Goal: Task Accomplishment & Management: Complete application form

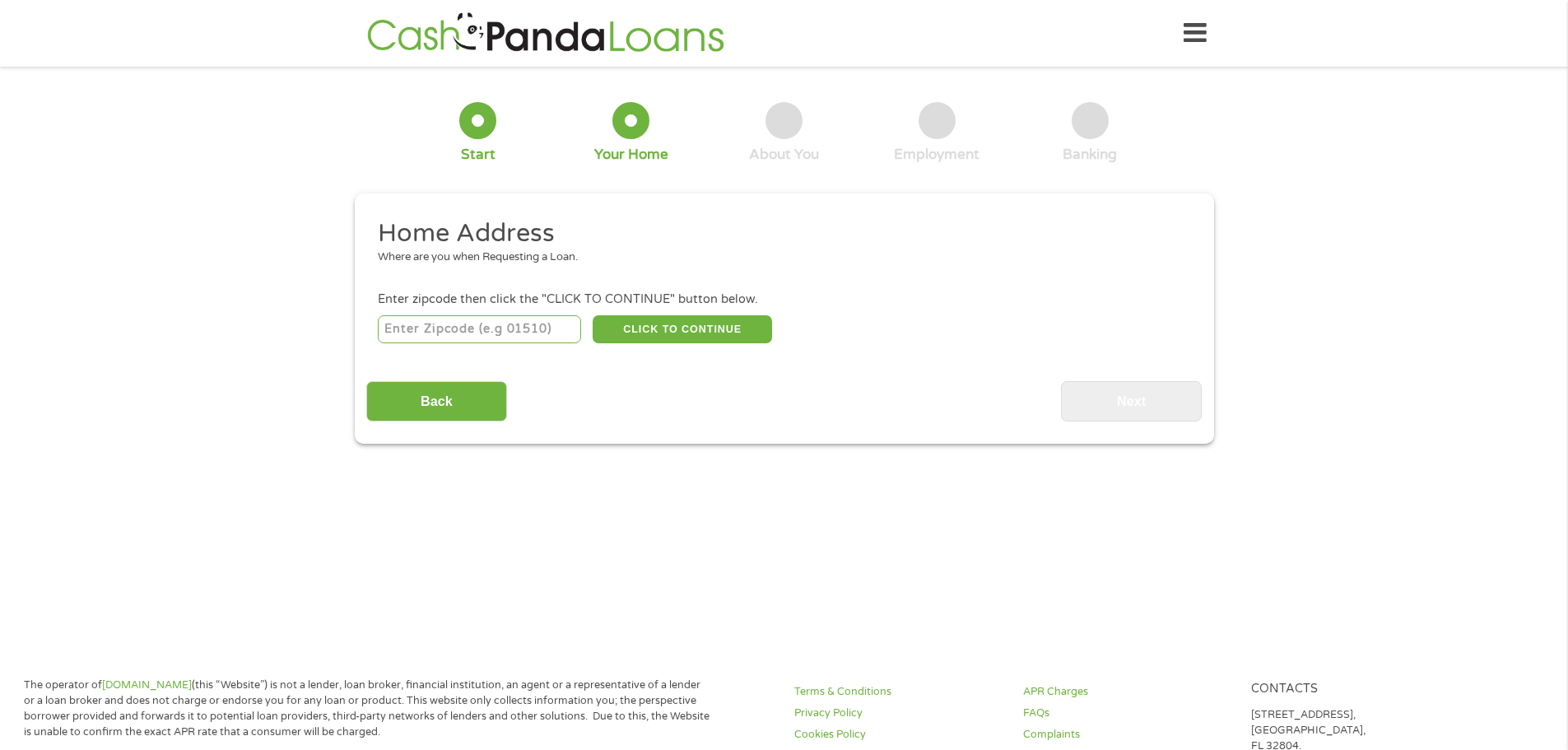
click at [431, 320] on input "number" at bounding box center [479, 329] width 204 height 28
type input "72719"
click at [654, 334] on button "CLICK TO CONTINUE" at bounding box center [683, 329] width 180 height 28
type input "72719"
type input "Centerton"
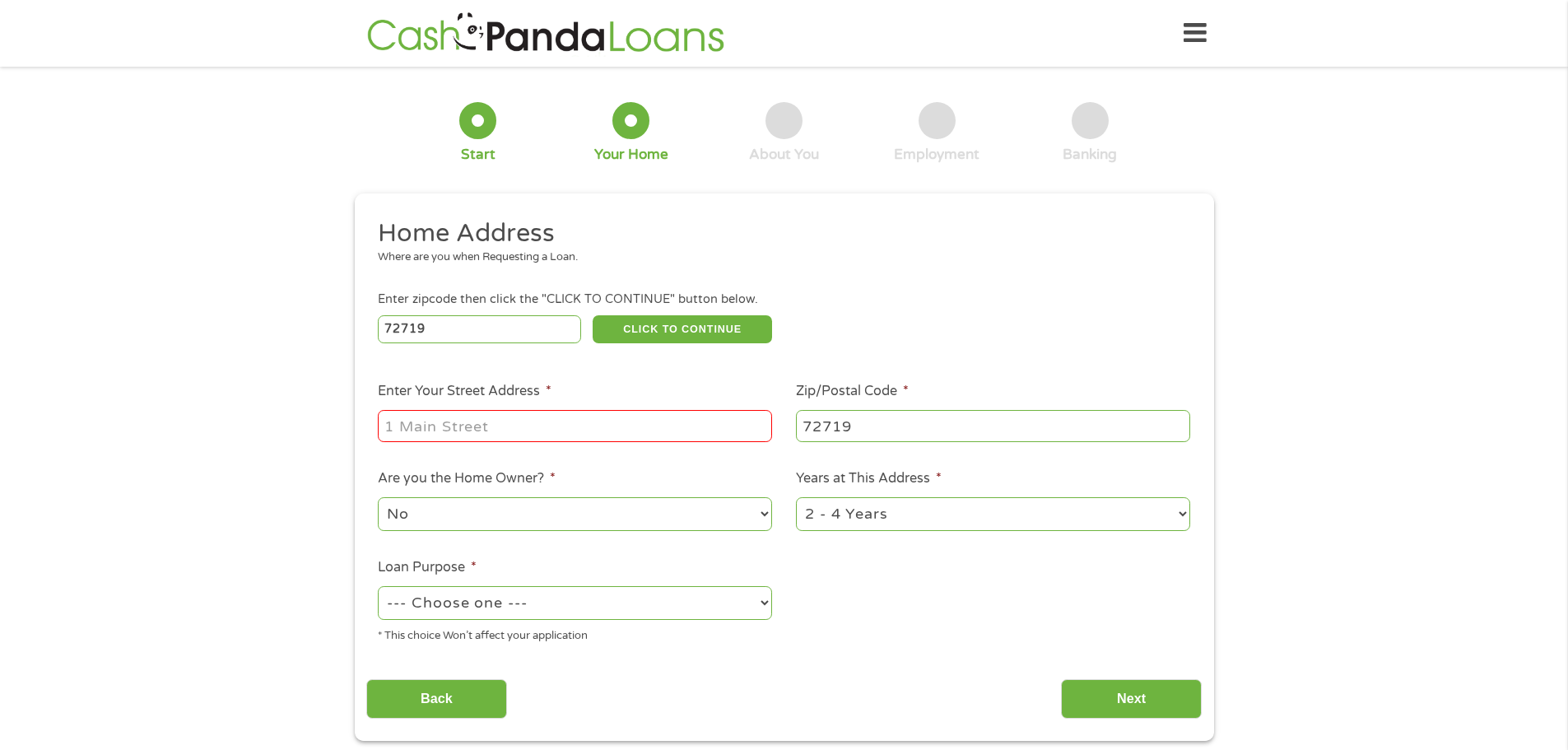
click at [516, 424] on input "Enter Your Street Address *" at bounding box center [574, 425] width 394 height 31
type input "520 Saddlehorn Dr"
click at [659, 612] on select "--- Choose one --- Pay Bills Debt Consolidation Home Improvement Major Purchase…" at bounding box center [574, 603] width 394 height 34
select select "shorttermcash"
click at [378, 586] on select "--- Choose one --- Pay Bills Debt Consolidation Home Improvement Major Purchase…" at bounding box center [574, 603] width 394 height 34
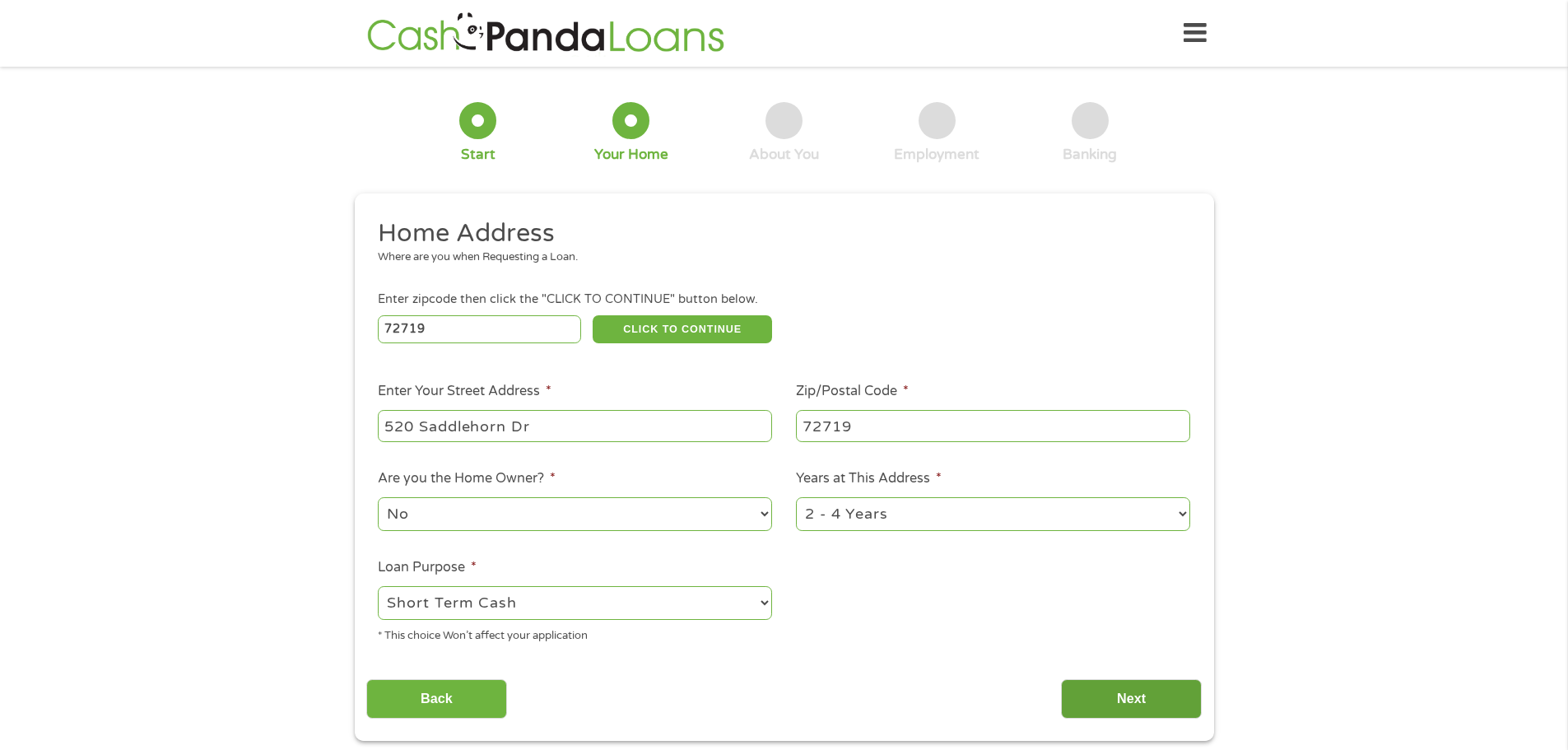
click at [1137, 698] on input "Next" at bounding box center [1132, 699] width 141 height 41
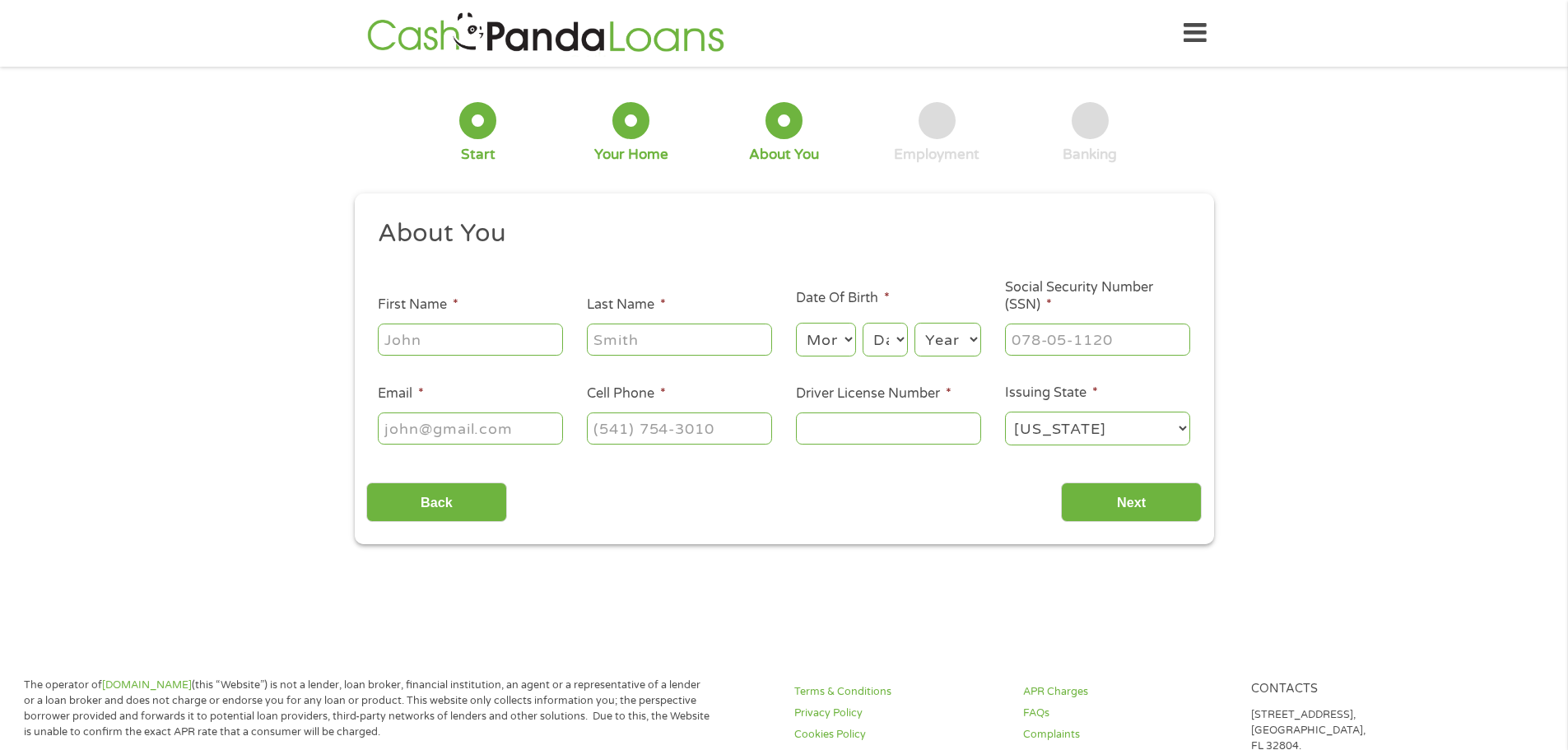
click at [535, 353] on input "First Name *" at bounding box center [470, 339] width 185 height 31
type input "[PERSON_NAME]"
type input "[PERSON_NAME][EMAIL_ADDRESS][DOMAIN_NAME]"
click at [835, 339] on select "Month 1 2 3 4 5 6 7 8 9 10 11 12" at bounding box center [826, 340] width 60 height 34
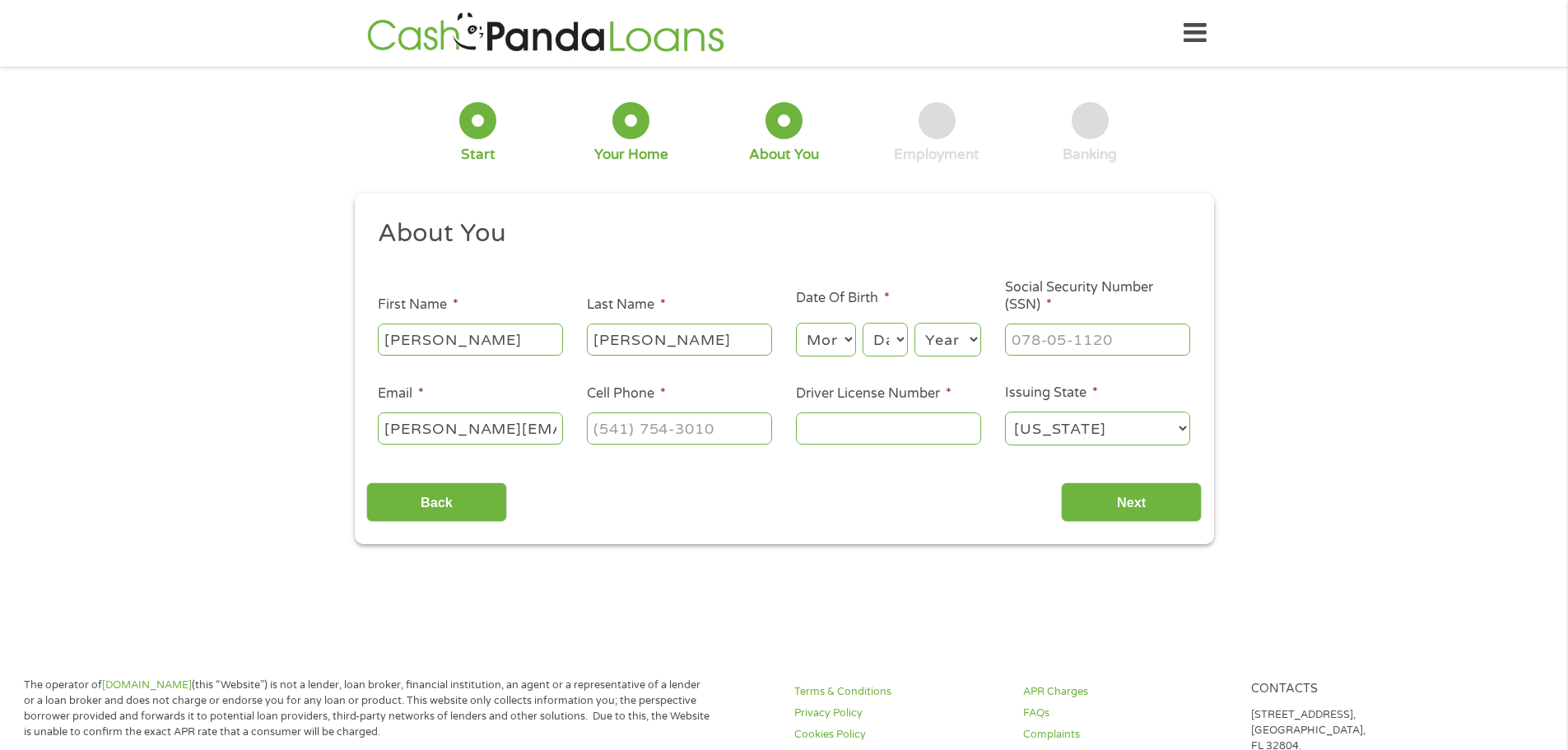
select select "10"
click at [796, 323] on select "Month 1 2 3 4 5 6 7 8 9 10 11 12" at bounding box center [826, 340] width 60 height 34
click at [885, 339] on select "Day 1 2 3 4 5 6 7 8 9 10 11 12 13 14 15 16 17 18 19 20 21 22 23 24 25 26 27 28 …" at bounding box center [884, 340] width 45 height 34
select select "27"
click at [862, 323] on select "Day 1 2 3 4 5 6 7 8 9 10 11 12 13 14 15 16 17 18 19 20 21 22 23 24 25 26 27 28 …" at bounding box center [884, 340] width 45 height 34
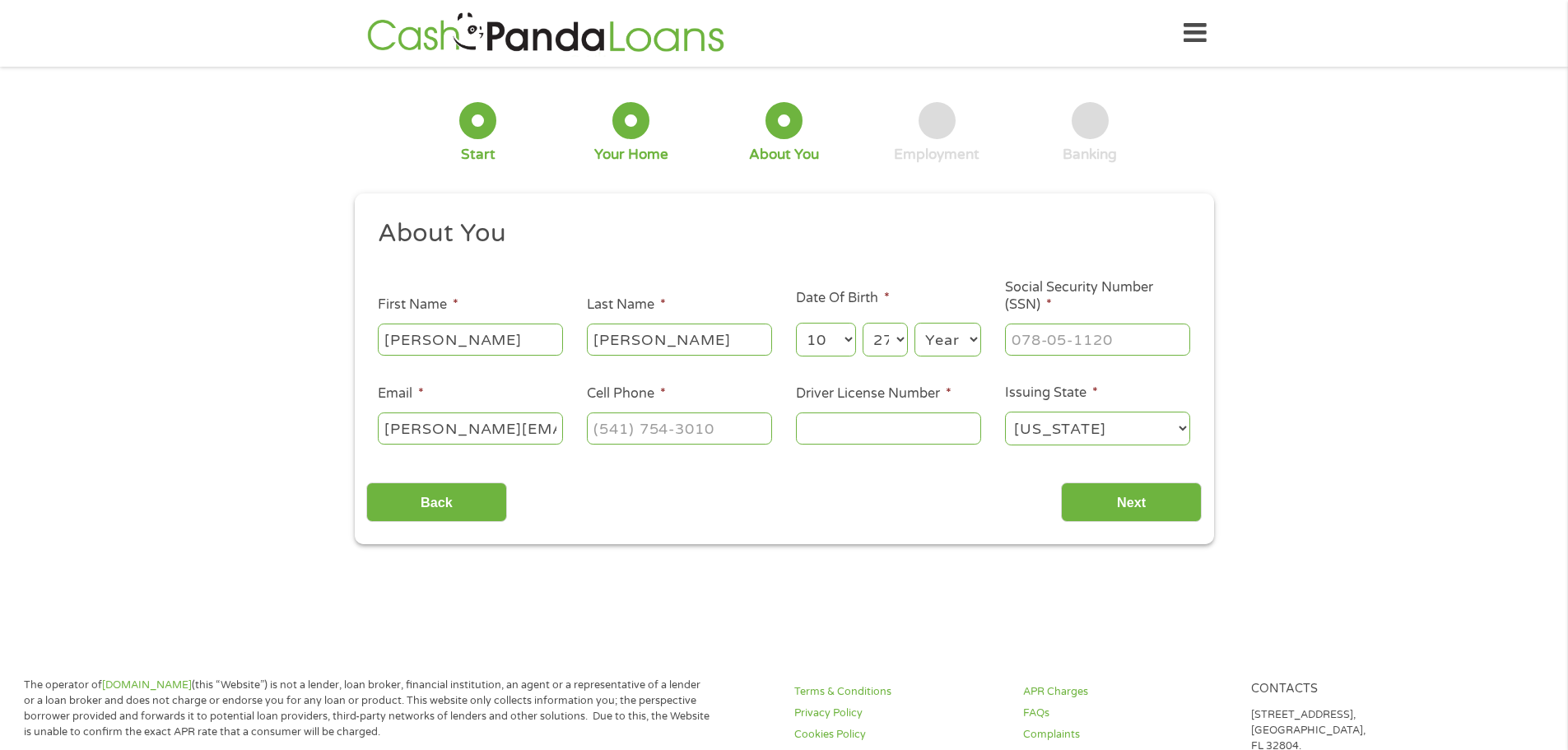
click at [947, 339] on select "Year [DATE] 2006 2005 2004 2003 2002 2001 2000 1999 1998 1997 1996 1995 1994 19…" at bounding box center [947, 340] width 67 height 34
select select "1978"
click at [914, 323] on select "Year [DATE] 2006 2005 2004 2003 2002 2001 2000 1999 1998 1997 1996 1995 1994 19…" at bounding box center [947, 340] width 67 height 34
click at [1040, 331] on input "___-__-____" at bounding box center [1098, 339] width 185 height 31
type input "558-99-5721"
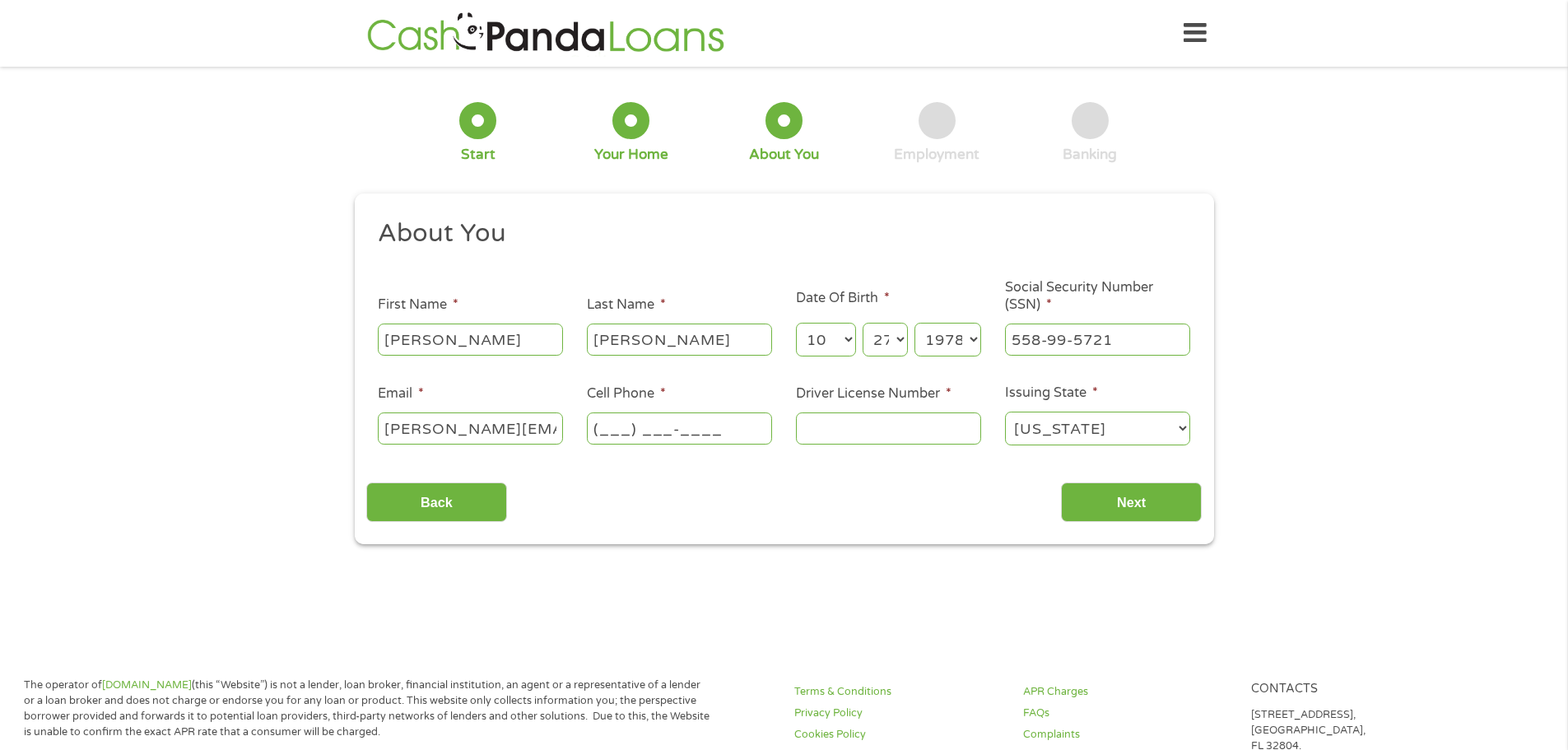
click at [652, 430] on input "(___) ___-____" at bounding box center [680, 427] width 185 height 31
click at [615, 429] on input "(___) ___-____" at bounding box center [680, 427] width 185 height 31
click at [606, 426] on input "(___) ___-____" at bounding box center [680, 427] width 185 height 31
click at [602, 427] on input "(___) ___-____" at bounding box center [680, 427] width 185 height 31
type input "[PHONE_NUMBER]"
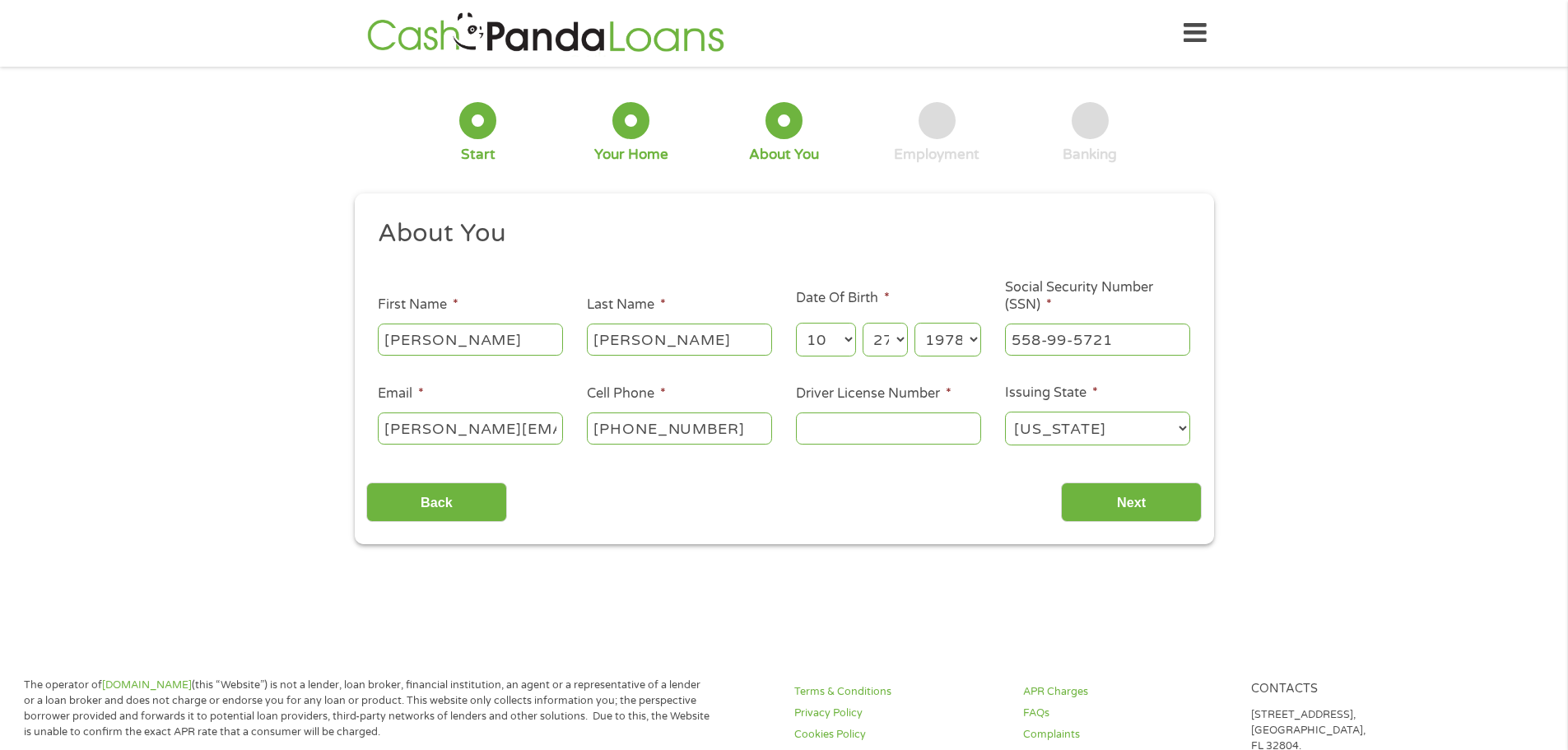
click at [901, 406] on li "Driver License Number *" at bounding box center [888, 415] width 209 height 64
click at [890, 421] on input "Driver License Number *" at bounding box center [888, 427] width 185 height 31
type input "983683164"
drag, startPoint x: 1112, startPoint y: 492, endPoint x: 1088, endPoint y: 500, distance: 25.3
click at [1112, 492] on input "Next" at bounding box center [1132, 503] width 141 height 41
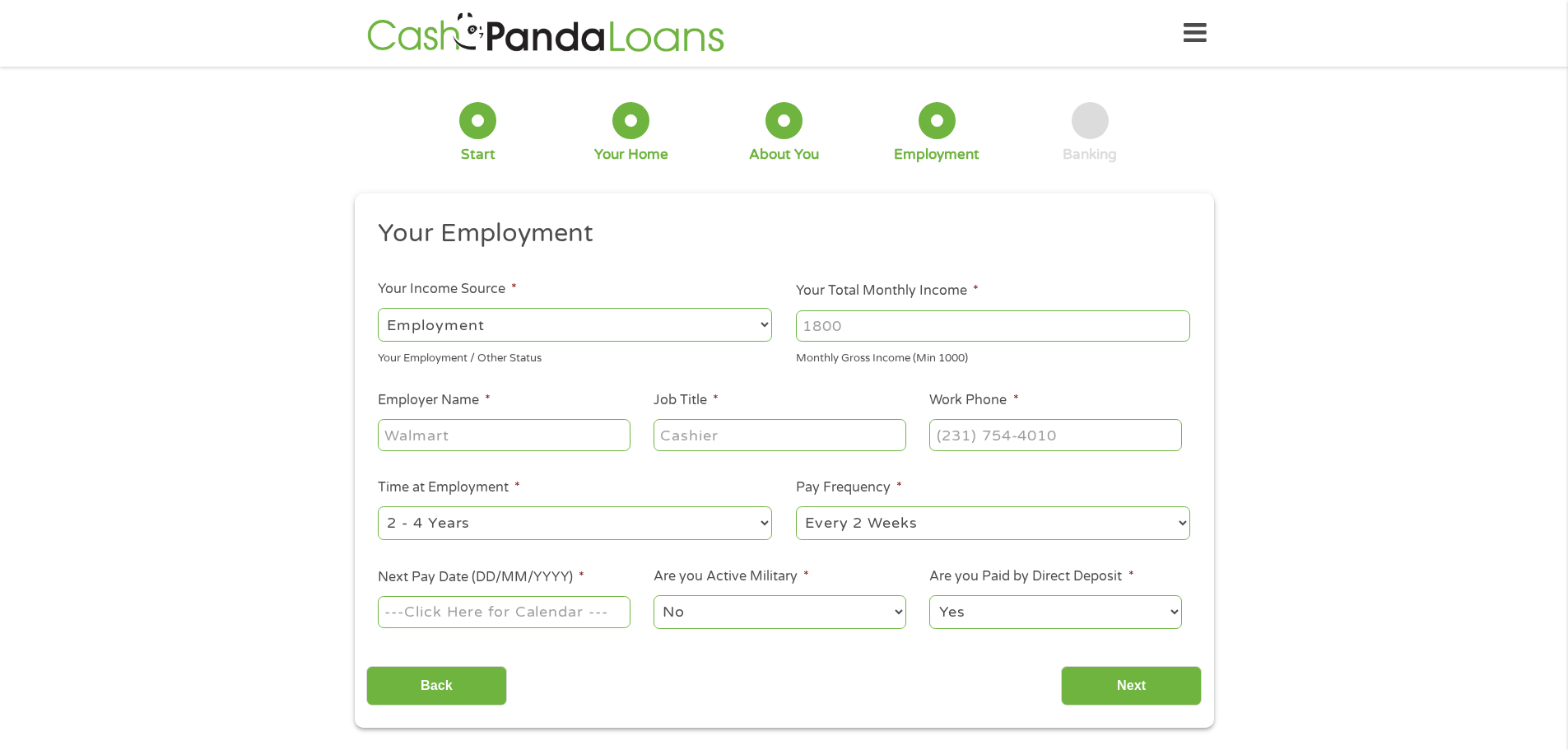
click at [832, 331] on input "Your Total Monthly Income *" at bounding box center [993, 325] width 394 height 31
click at [1177, 320] on input "1000" at bounding box center [993, 325] width 394 height 31
click at [1177, 320] on input "1001" at bounding box center [993, 325] width 394 height 31
click at [1177, 320] on input "1002" at bounding box center [993, 325] width 394 height 31
click at [1177, 320] on input "1003" at bounding box center [993, 325] width 394 height 31
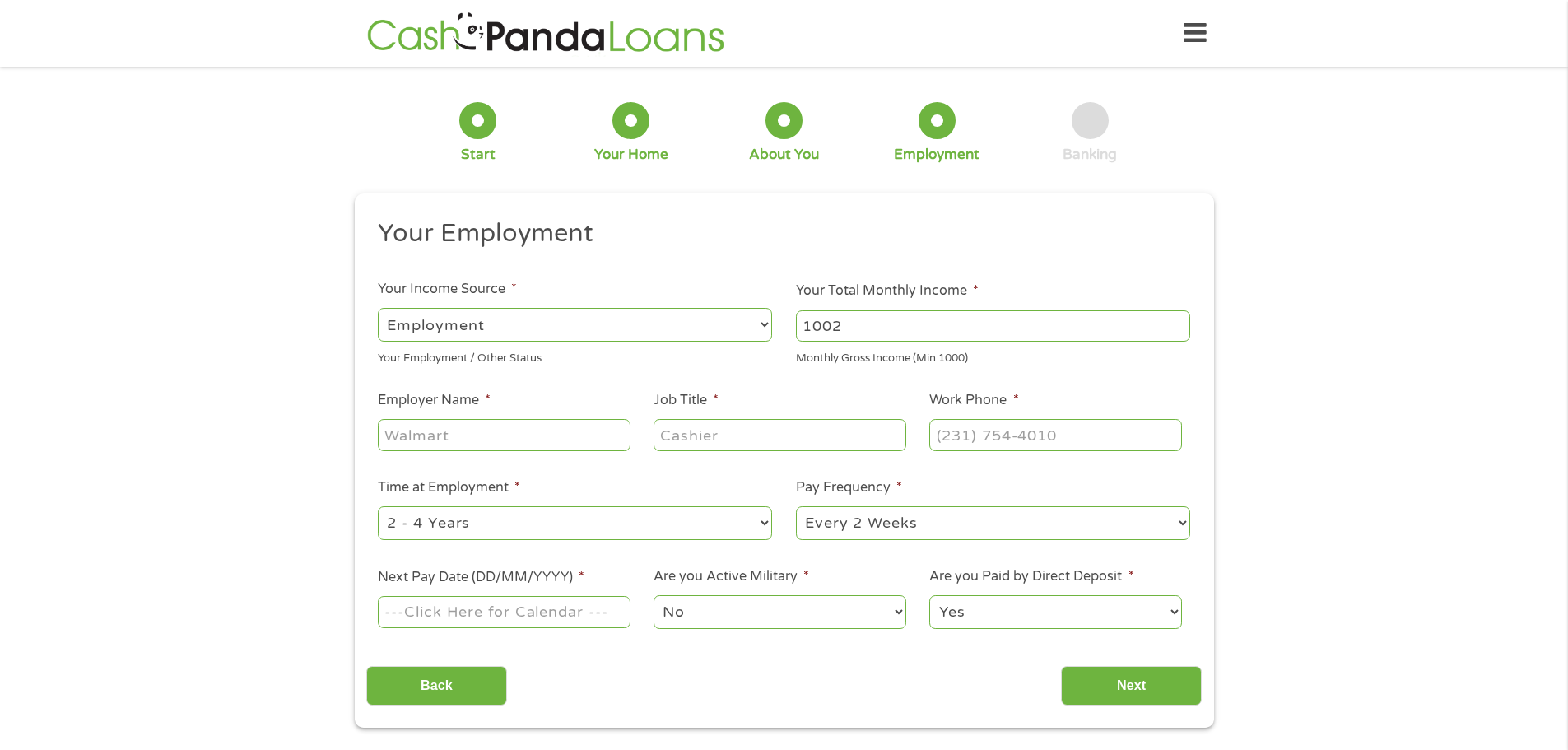
click at [1176, 334] on input "1002" at bounding box center [993, 325] width 394 height 31
click at [1176, 334] on input "1001" at bounding box center [993, 325] width 394 height 31
click at [1176, 334] on input "1000" at bounding box center [993, 325] width 394 height 31
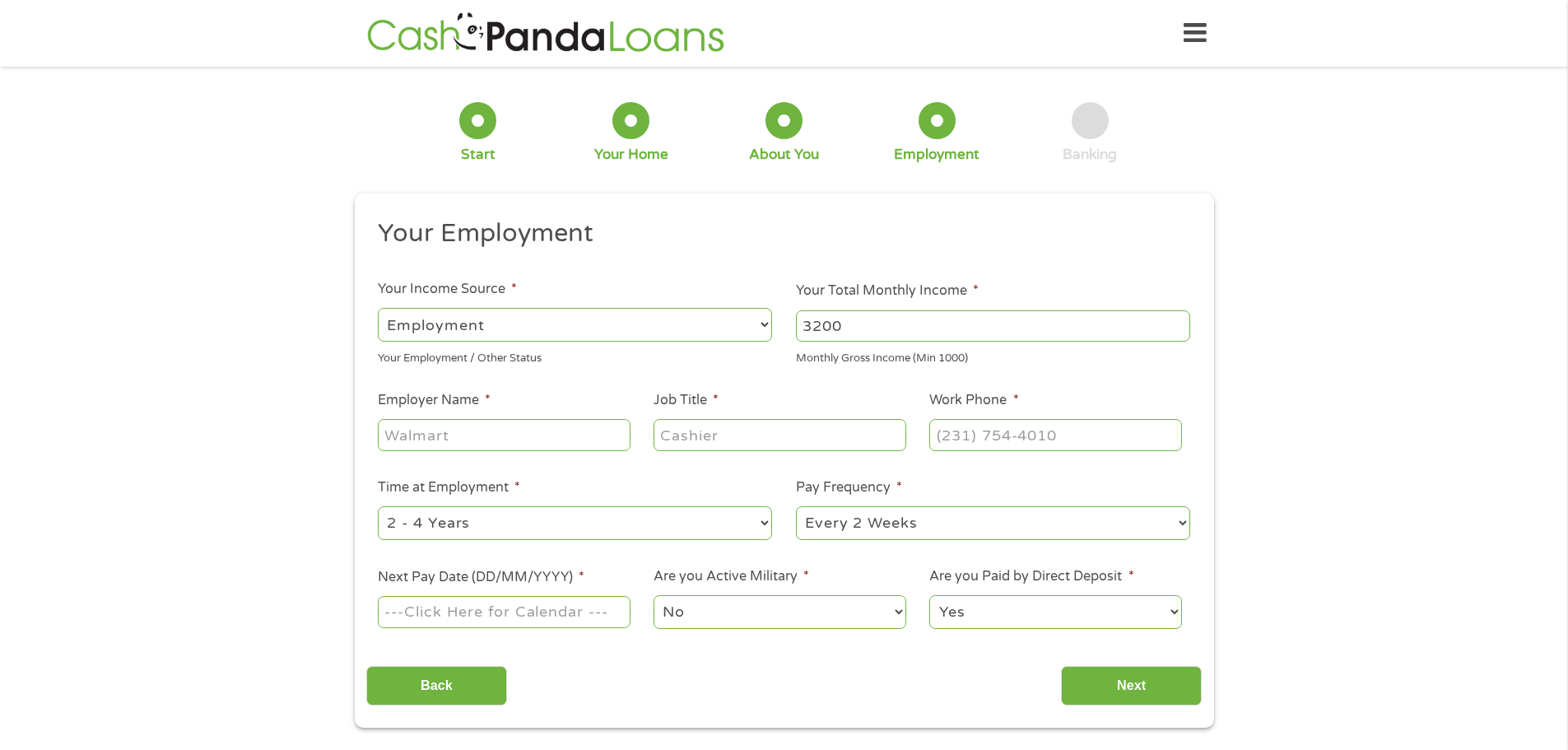
type input "3200"
click at [492, 436] on input "Employer Name *" at bounding box center [504, 434] width 252 height 31
type input "Tyson Foods Inc"
click at [753, 441] on input "Job Title *" at bounding box center [780, 434] width 252 height 31
type input "S"
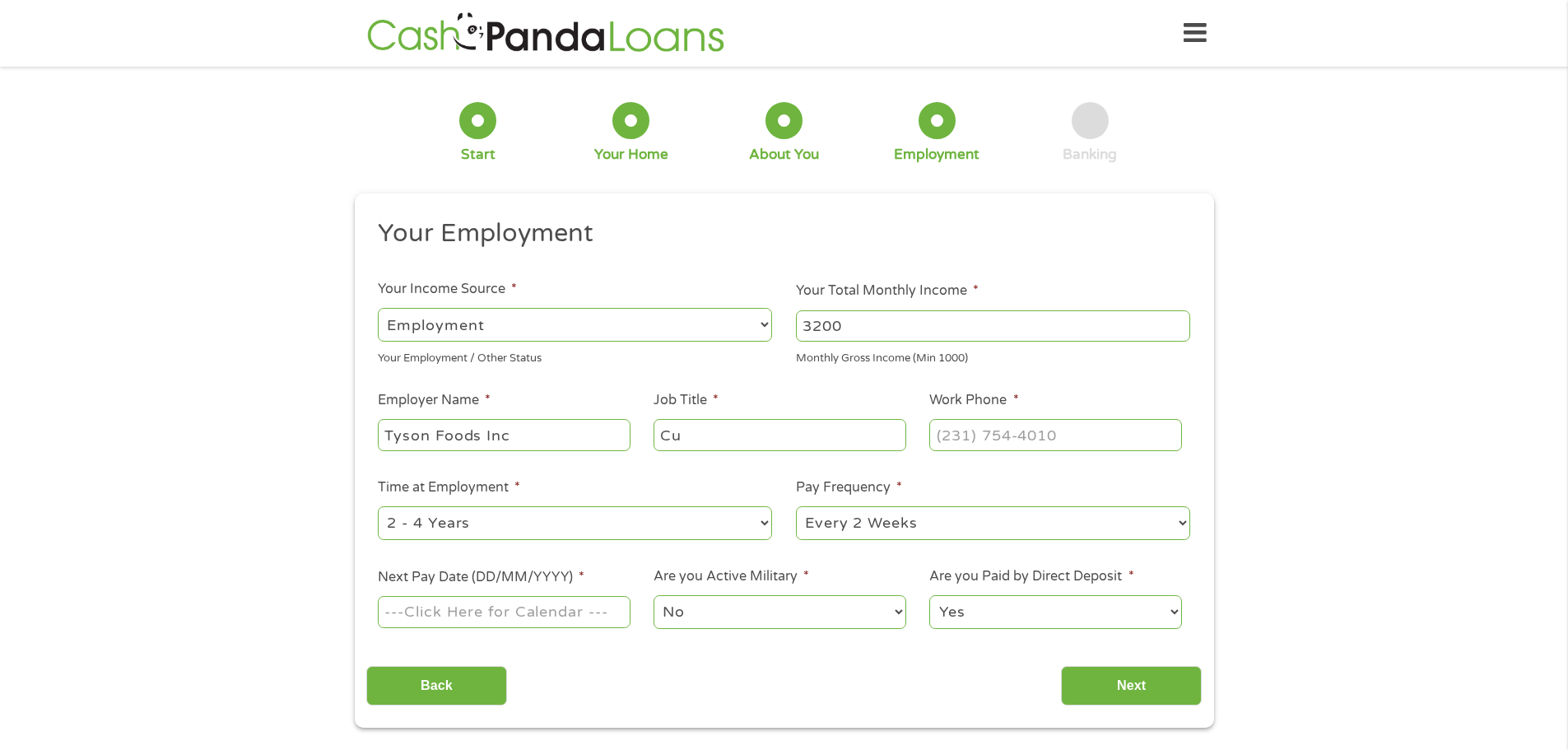
type input "C"
type input "S"
type input "Customer Service Specialist"
click at [948, 441] on input "(___) ___-____" at bounding box center [1055, 434] width 252 height 31
type input "[PHONE_NUMBER]"
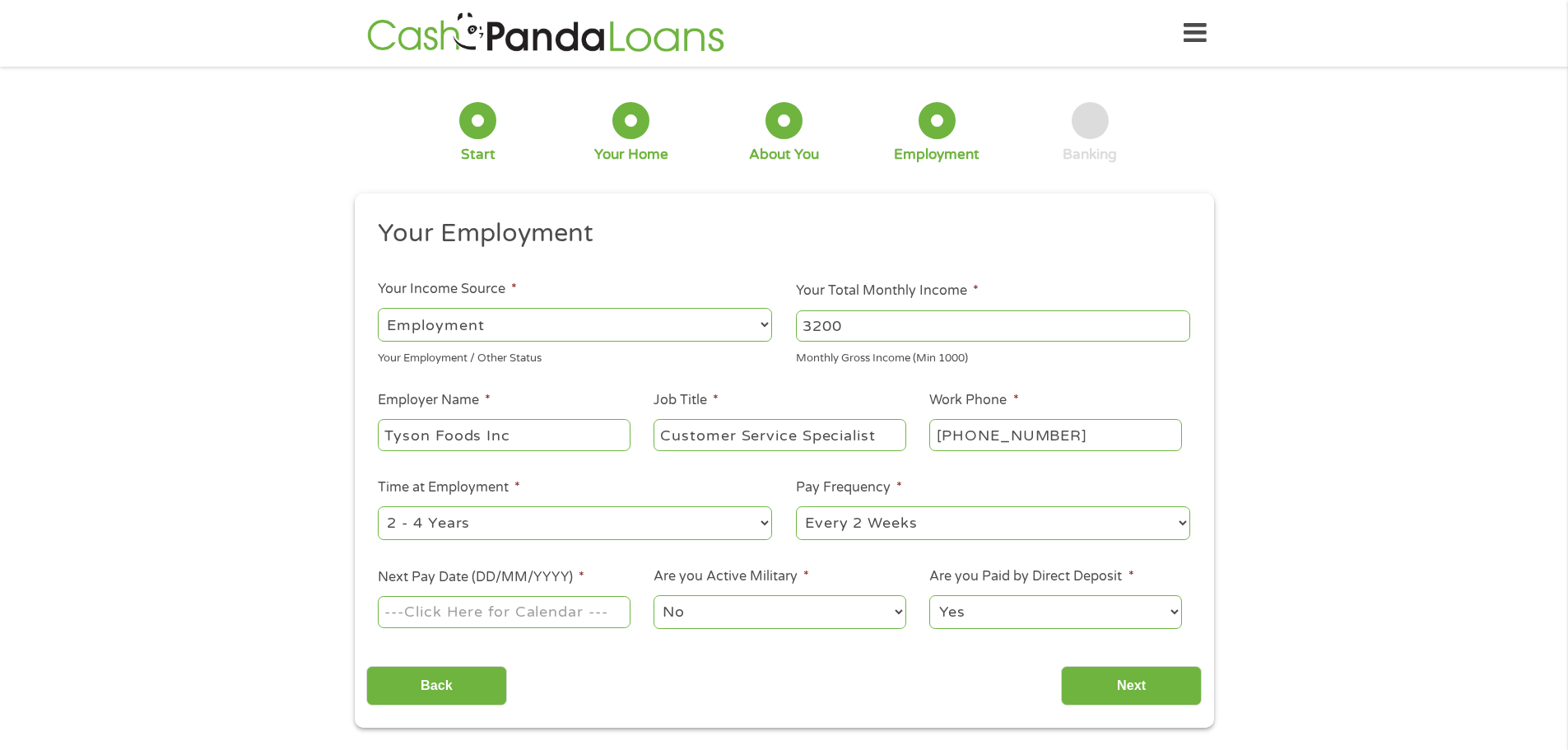
click at [581, 529] on select "--- Choose one --- 1 Year or less 1 - 2 Years 2 - 4 Years Over 4 Years" at bounding box center [574, 524] width 394 height 34
select select "60months"
click at [378, 507] on select "--- Choose one --- 1 Year or less 1 - 2 Years 2 - 4 Years Over 4 Years" at bounding box center [574, 524] width 394 height 34
click at [500, 608] on input "Next Pay Date (DD/MM/YYYY) *" at bounding box center [504, 611] width 252 height 31
type input "[DATE]"
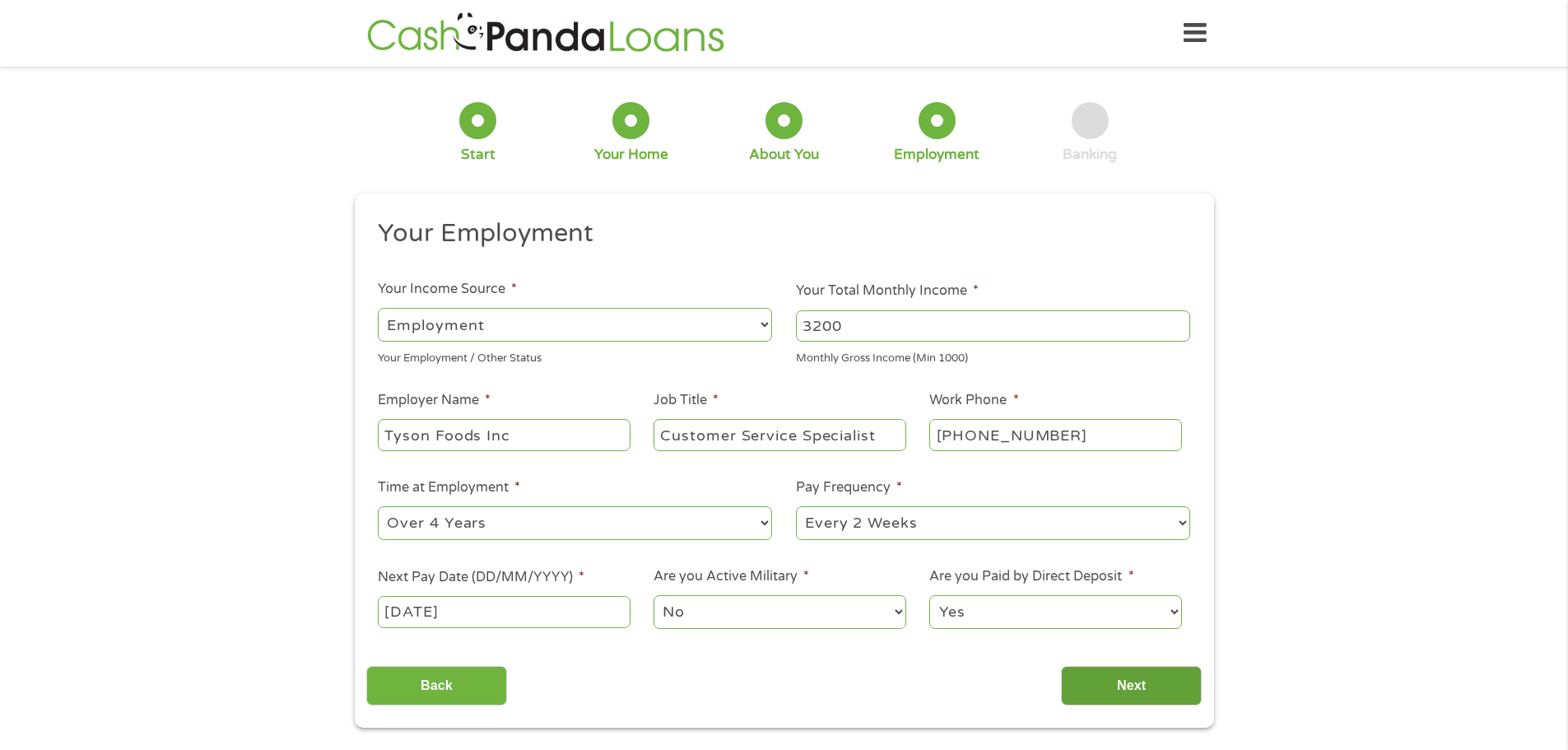
click at [1138, 688] on input "Next" at bounding box center [1132, 685] width 141 height 41
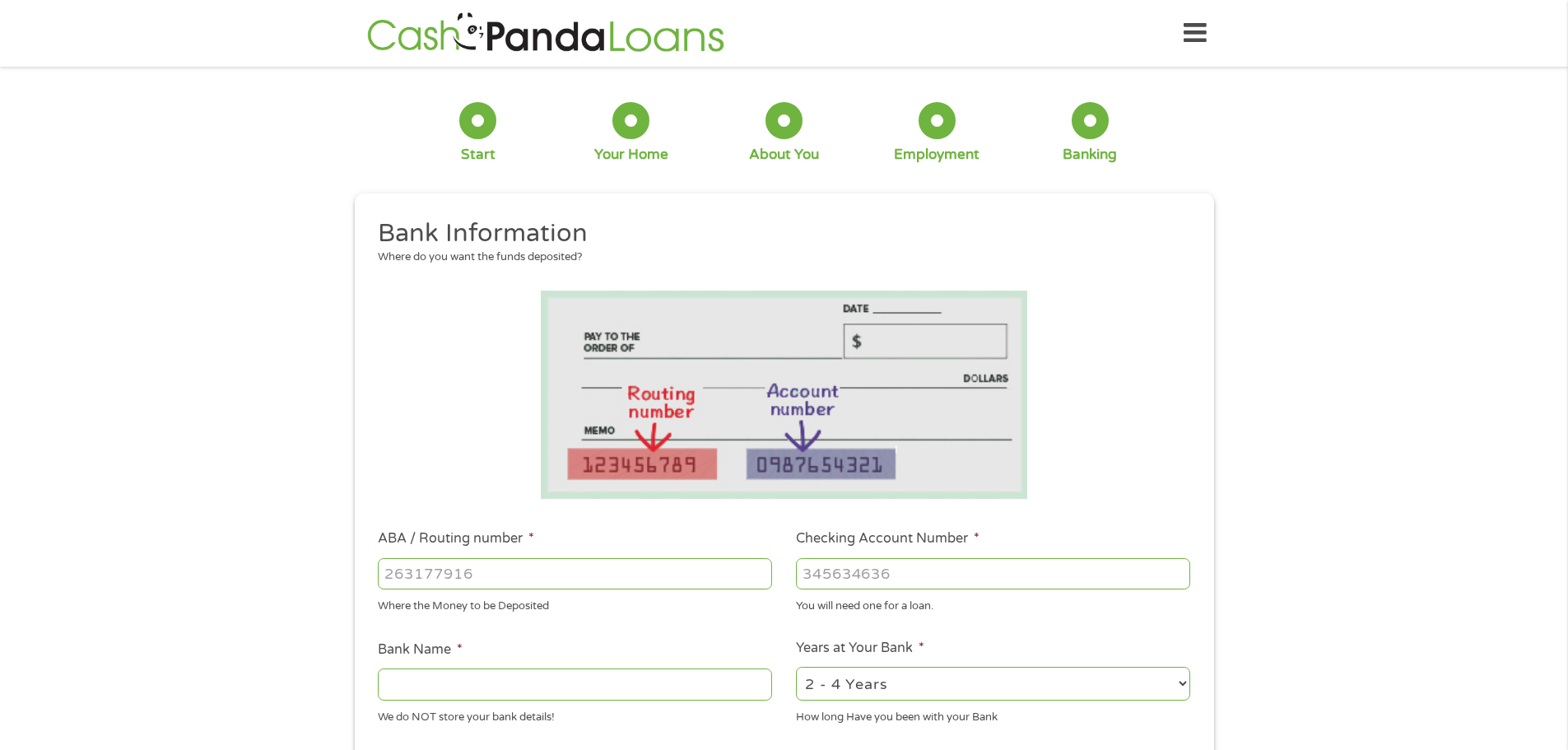
click at [484, 579] on input "ABA / Routing number *" at bounding box center [574, 573] width 394 height 31
click at [483, 569] on input "ABA / Routing number *" at bounding box center [574, 573] width 394 height 31
click at [856, 577] on input "Checking Account Number *" at bounding box center [993, 573] width 394 height 31
drag, startPoint x: 415, startPoint y: 577, endPoint x: 87, endPoint y: 525, distance: 332.1
click at [87, 525] on div "1 Start 2 Your Home 3 About You 4 Employment 5 Banking 6 This field is hidden w…" at bounding box center [784, 600] width 1568 height 1044
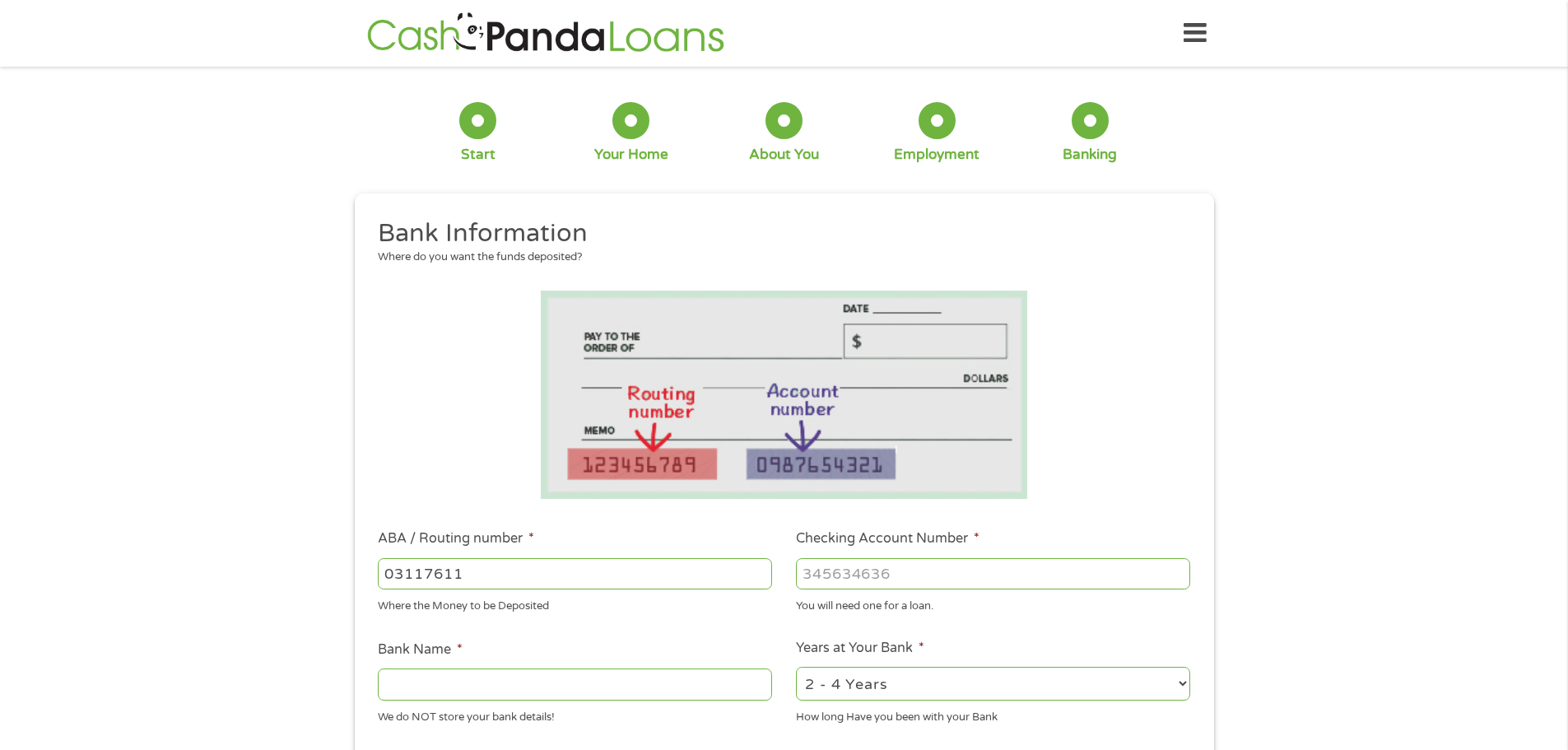
type input "031176110"
type input "CAPITAL ONE NA"
type input "031176110"
click at [847, 581] on input "Checking Account Number *" at bounding box center [993, 573] width 394 height 31
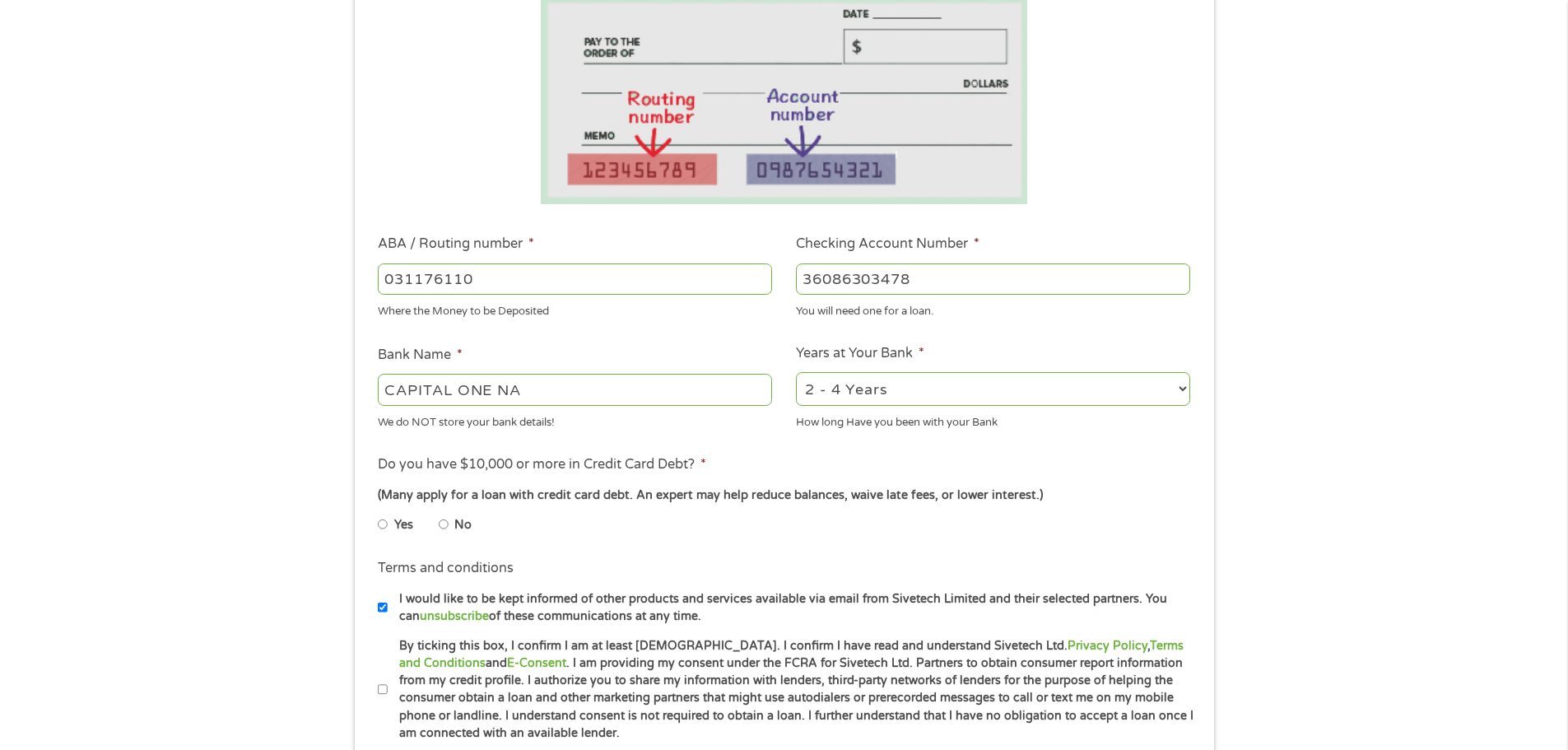
scroll to position [329, 0]
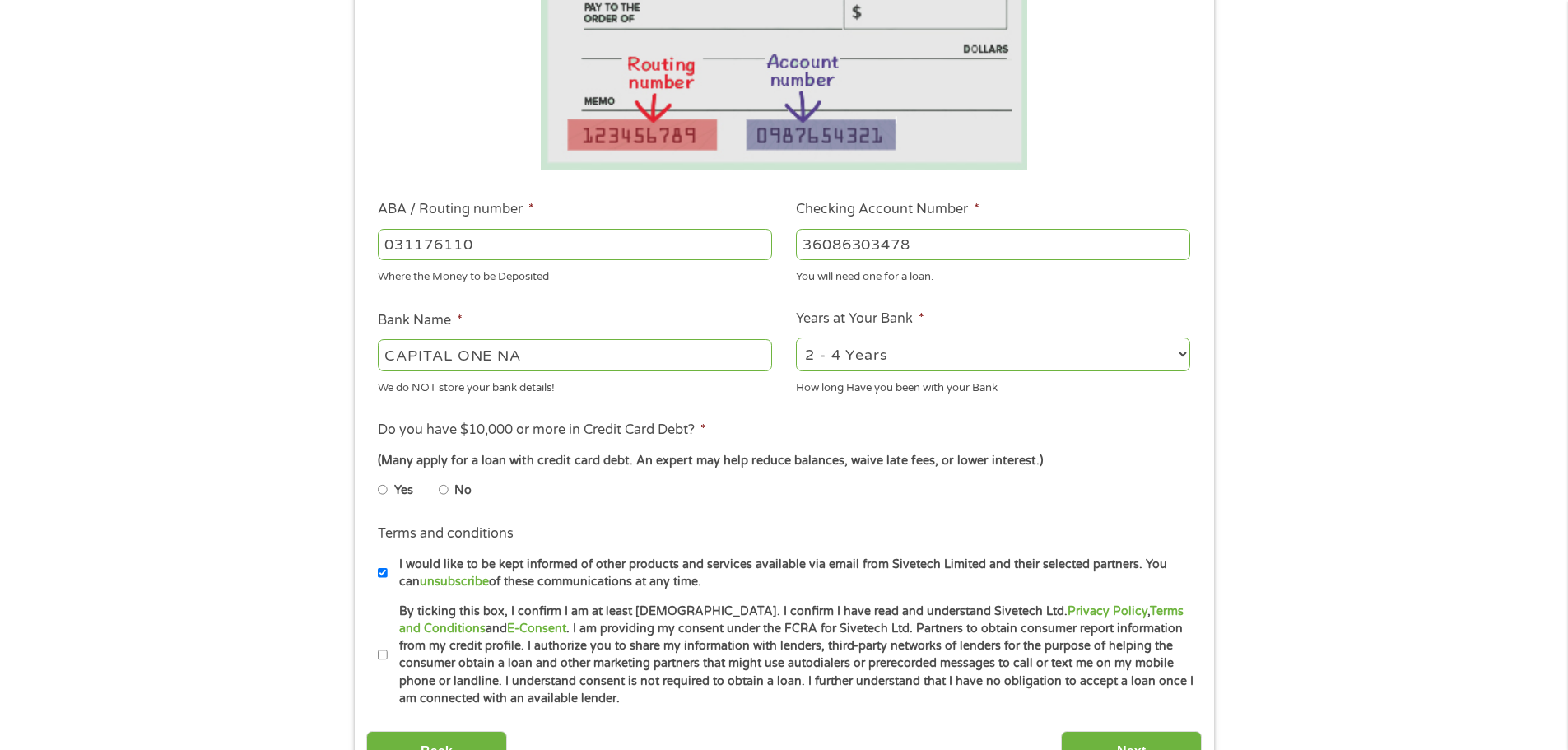
type input "36086303478"
click at [915, 357] on select "2 - 4 Years 6 - 12 Months 1 - 2 Years Over 4 Years" at bounding box center [993, 355] width 394 height 34
select select "60months"
click at [796, 338] on select "2 - 4 Years 6 - 12 Months 1 - 2 Years Over 4 Years" at bounding box center [993, 355] width 394 height 34
click at [446, 492] on input "No" at bounding box center [444, 490] width 10 height 27
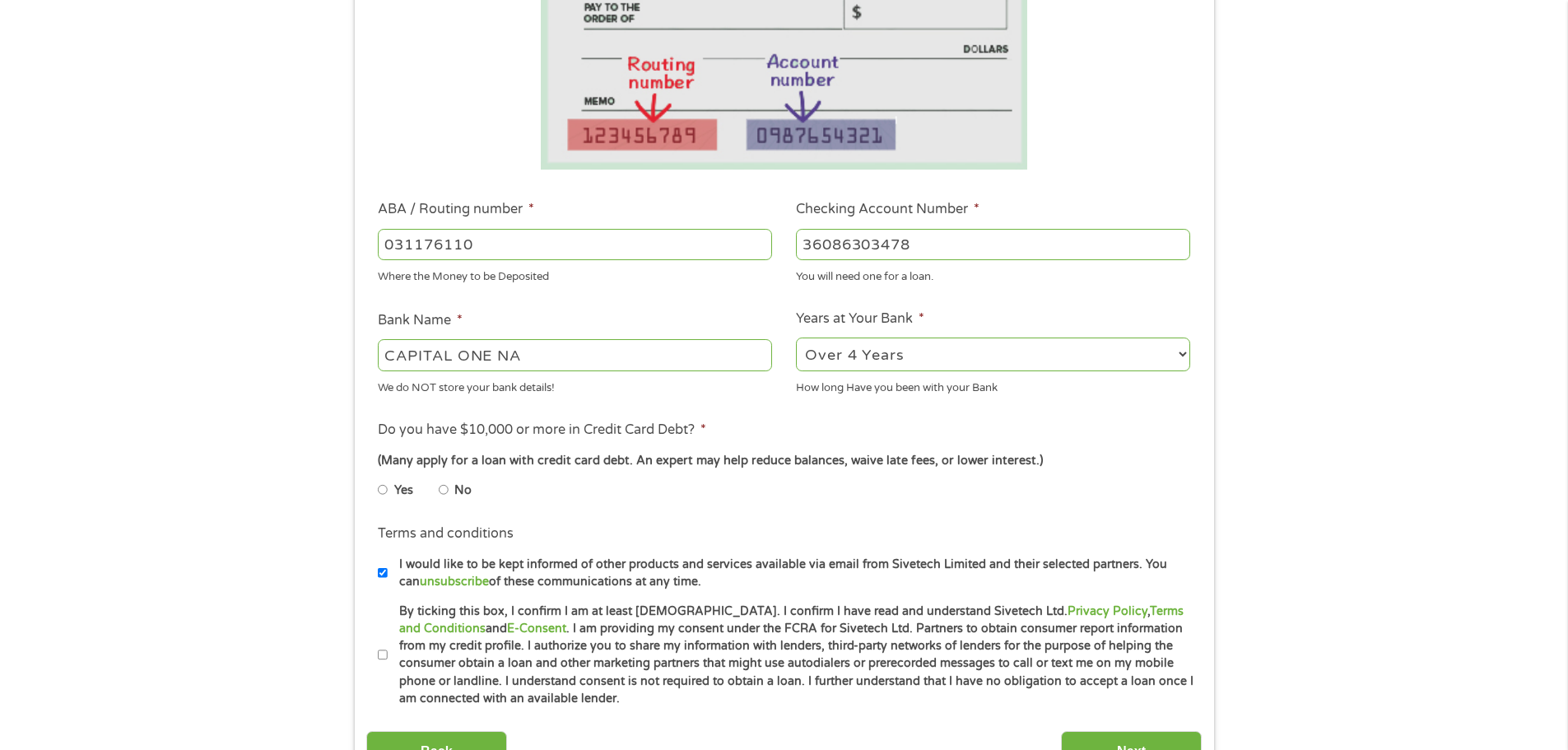
radio input "true"
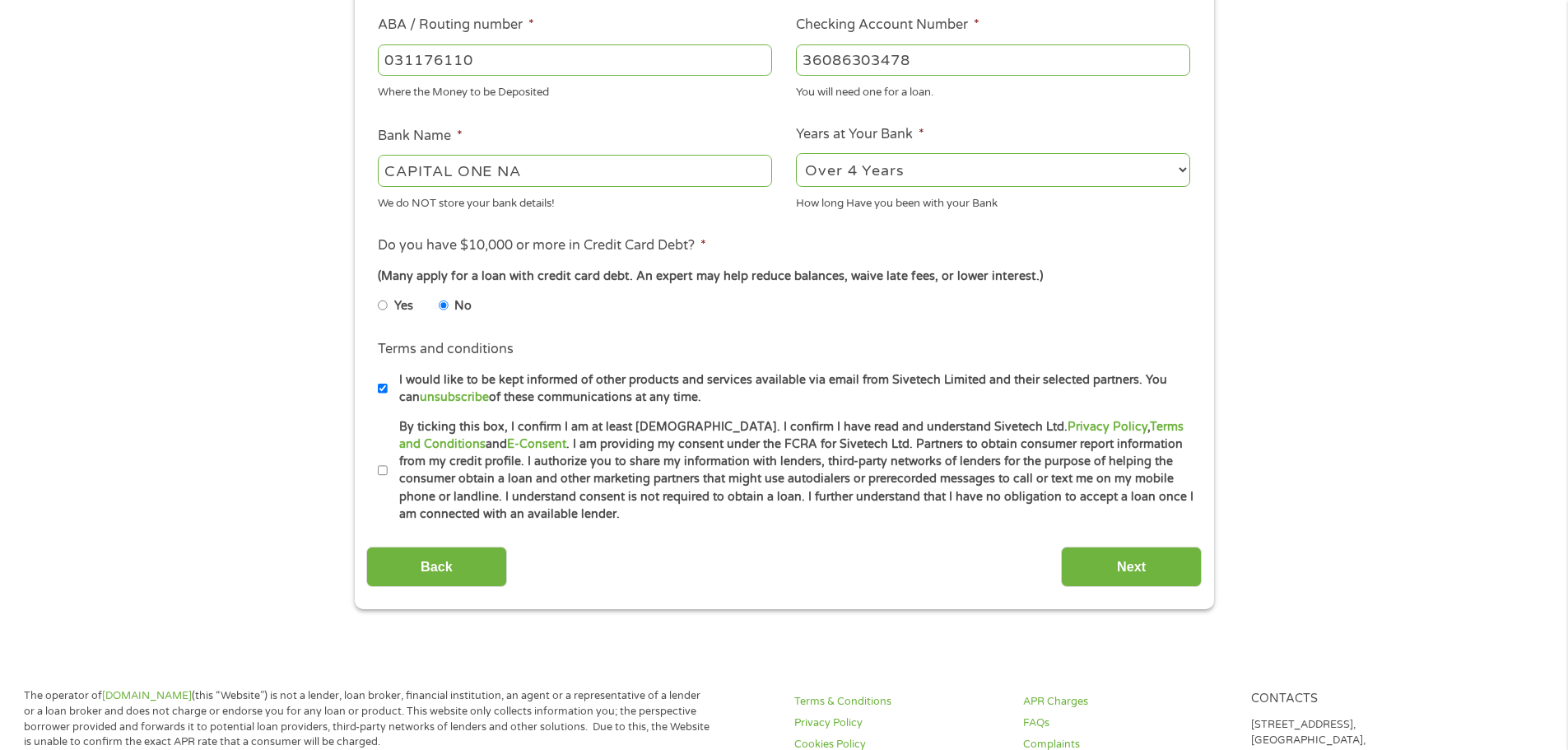
scroll to position [576, 0]
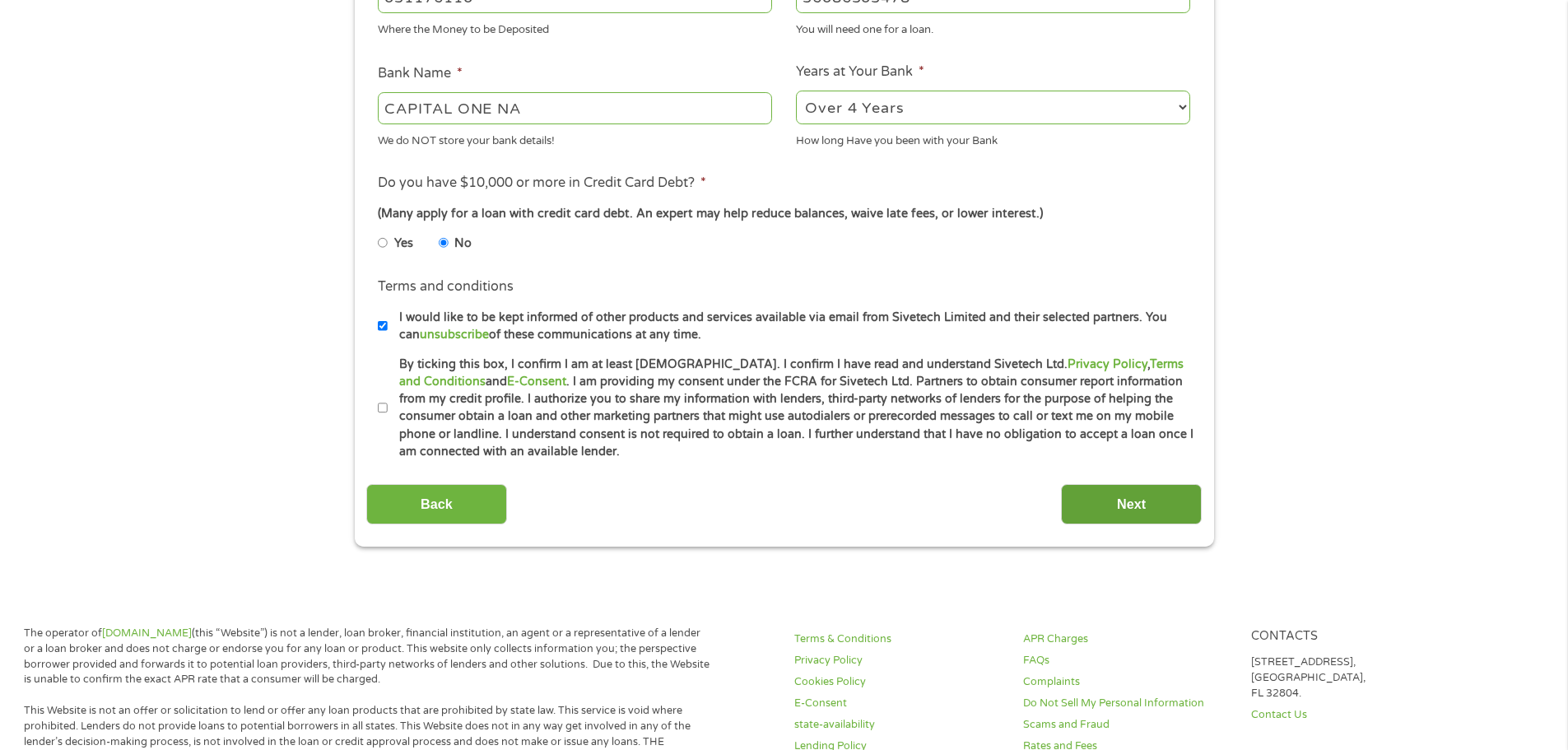
click at [1165, 509] on input "Next" at bounding box center [1132, 504] width 141 height 41
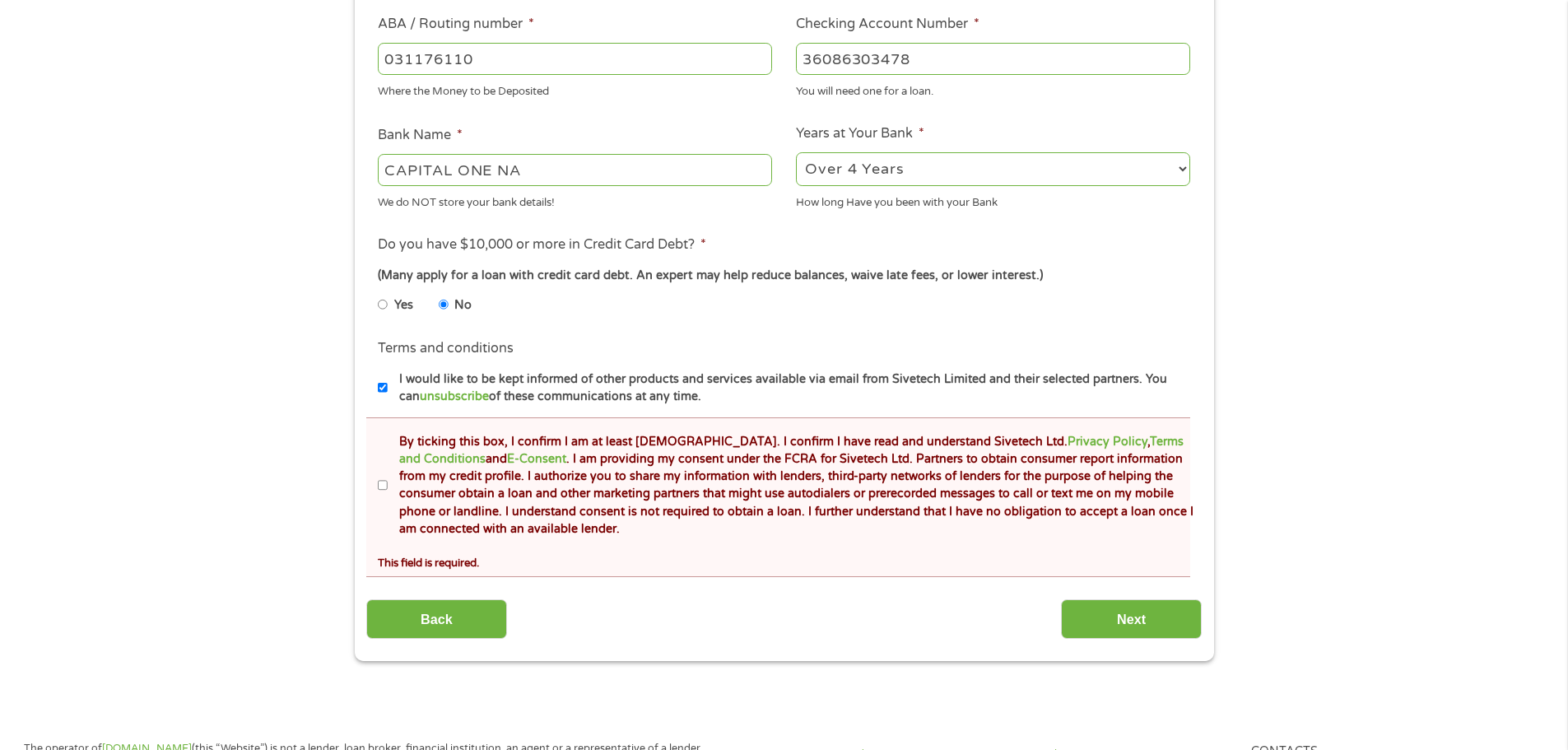
click at [382, 484] on input "By ticking this box, I confirm I am at least [DEMOGRAPHIC_DATA]. I confirm I ha…" at bounding box center [383, 486] width 10 height 27
checkbox input "true"
click at [1128, 625] on input "Next" at bounding box center [1132, 619] width 141 height 41
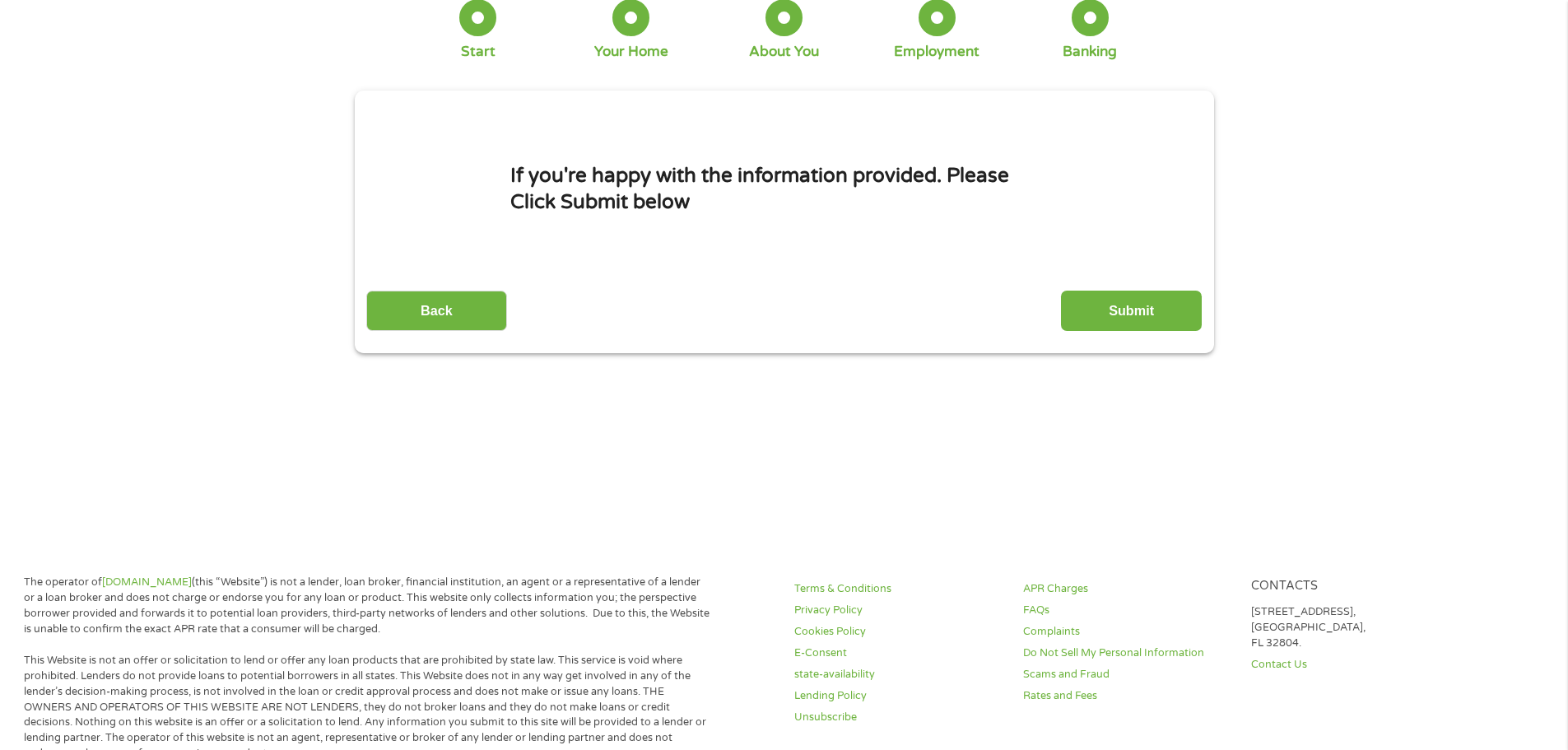
scroll to position [0, 0]
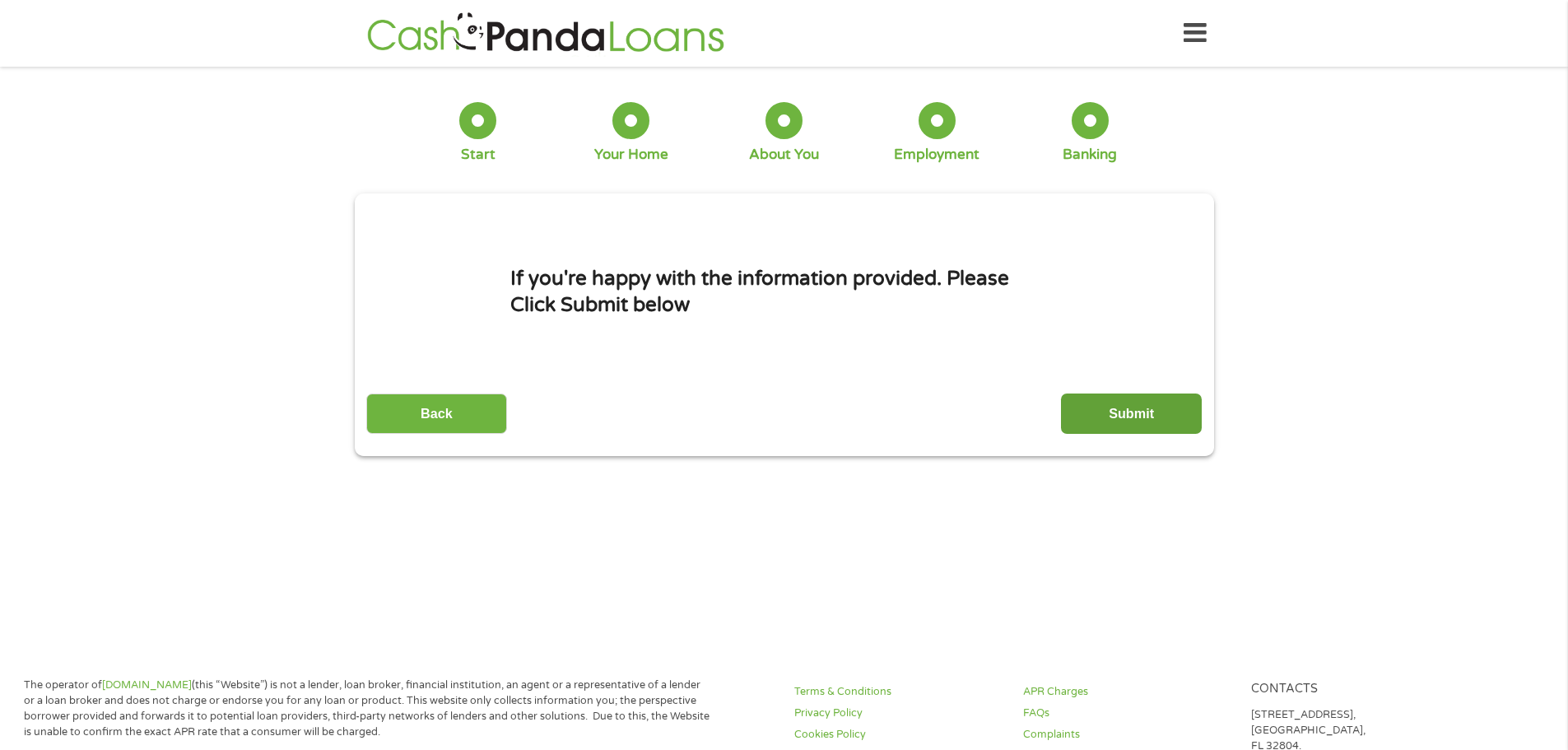
click at [1104, 409] on input "Submit" at bounding box center [1132, 413] width 141 height 41
